Goal: Find contact information: Find contact information

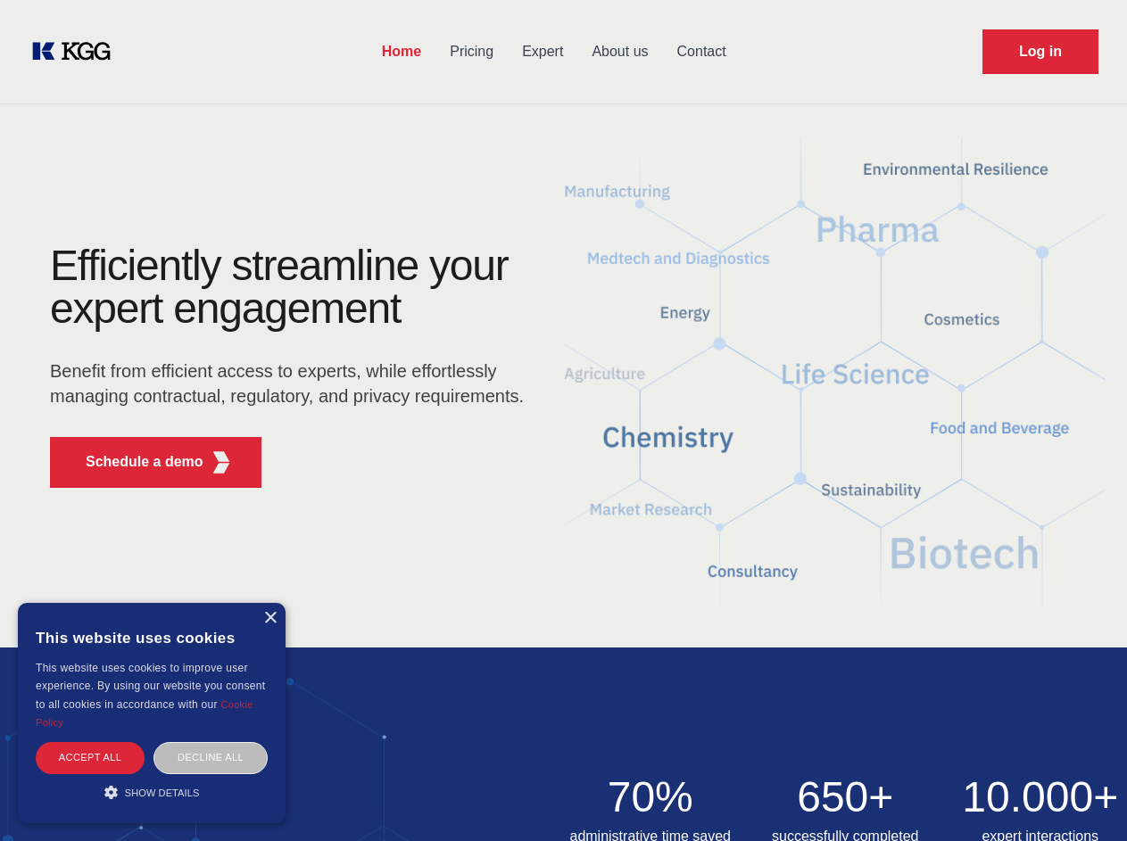
click at [563, 420] on div "Efficiently streamline your expert engagement Benefit from efficient access to …" at bounding box center [292, 373] width 542 height 258
click at [134, 462] on p "Schedule a demo" at bounding box center [145, 461] width 118 height 21
click at [269, 618] on div "× This website uses cookies This website uses cookies to improve user experienc…" at bounding box center [152, 713] width 268 height 220
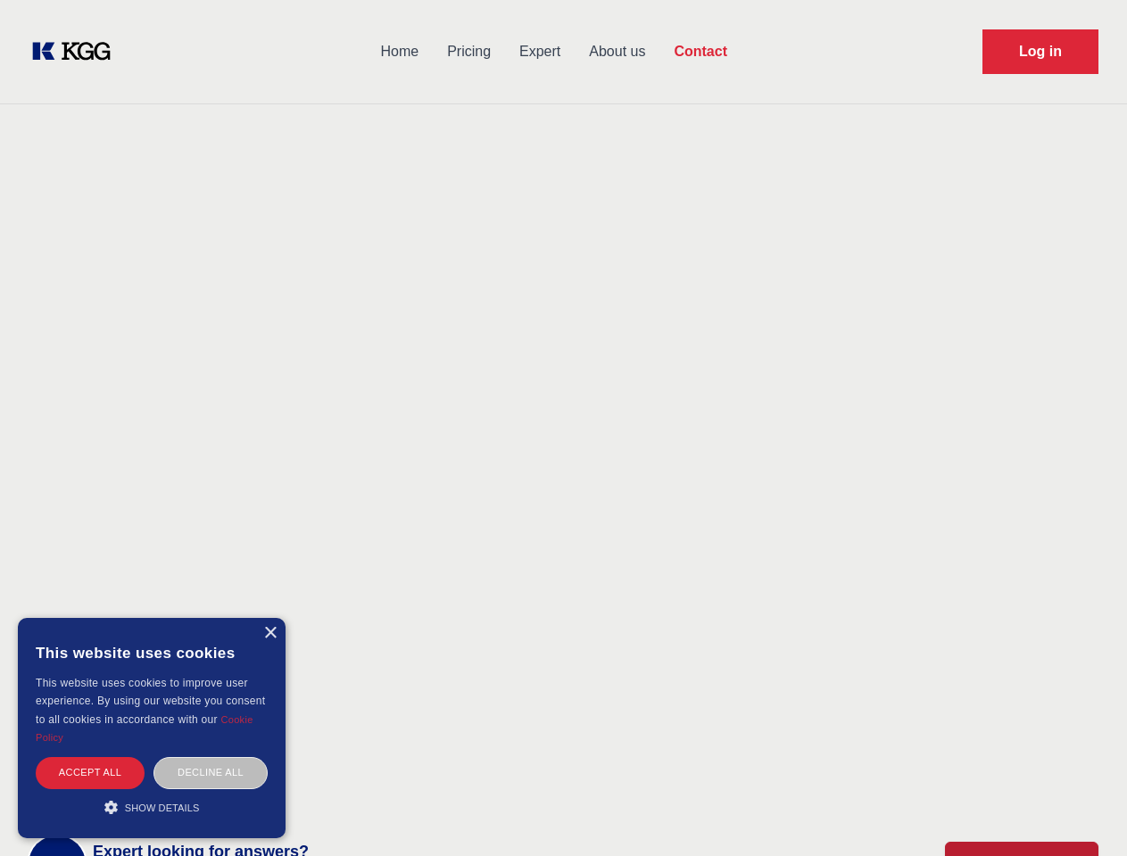
click at [90, 757] on div "Accept all" at bounding box center [90, 772] width 109 height 31
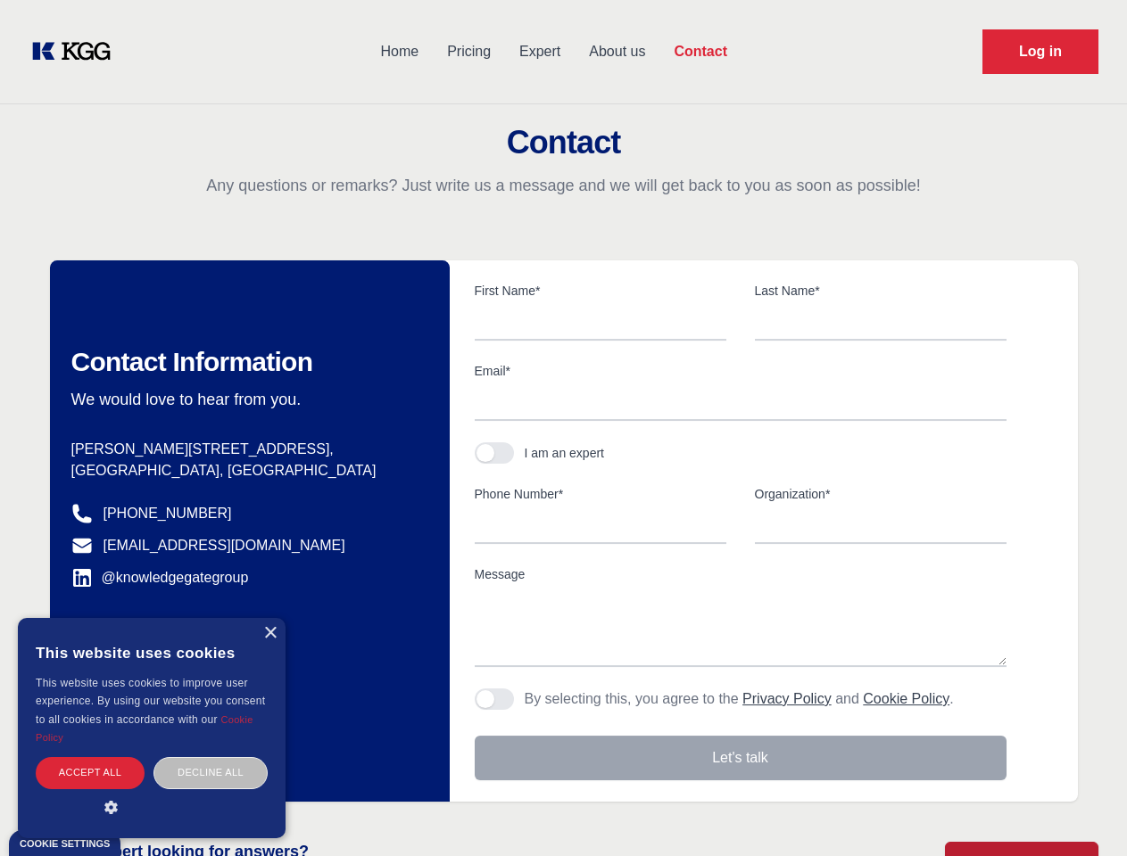
click at [211, 757] on div "Contact Information We would love to hear from you. Postal address [PERSON_NAME…" at bounding box center [250, 531] width 400 height 542
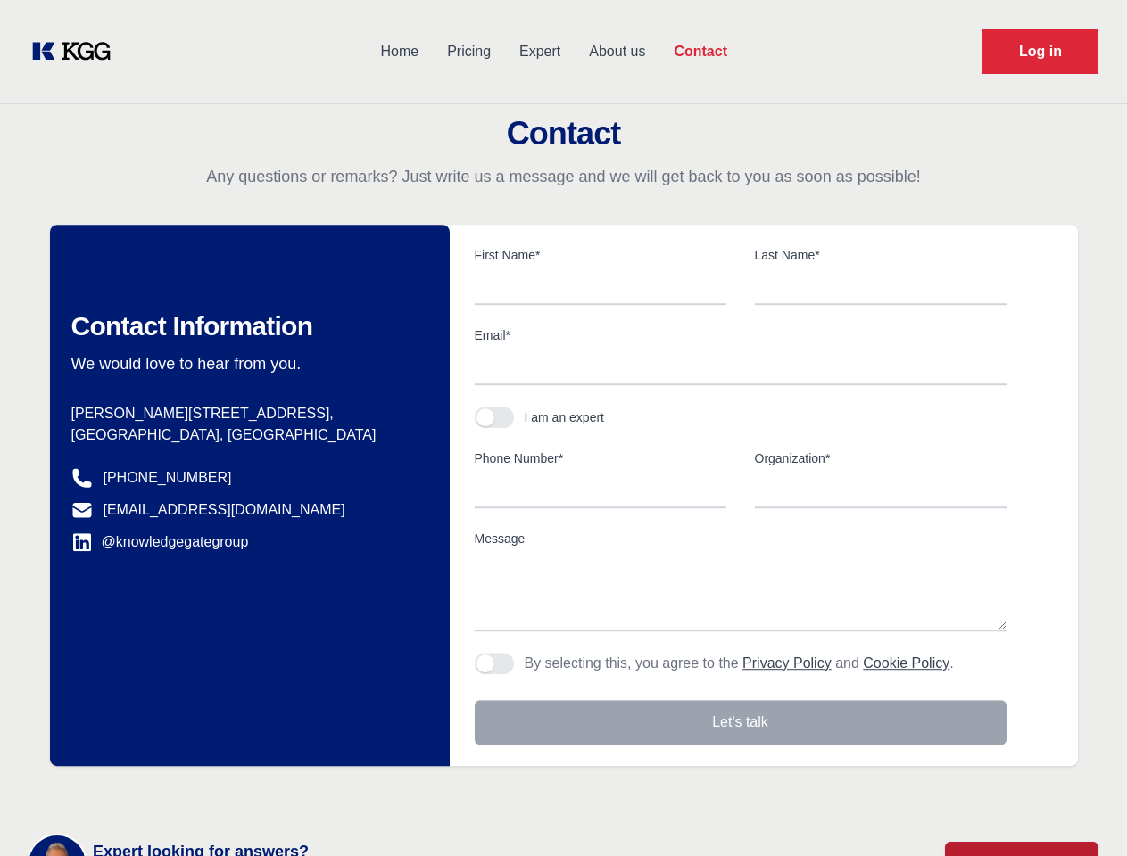
click at [152, 792] on main "Contact Any questions or remarks? Just write us a message and we will get back …" at bounding box center [563, 464] width 1127 height 929
